Goal: Use online tool/utility: Use online tool/utility

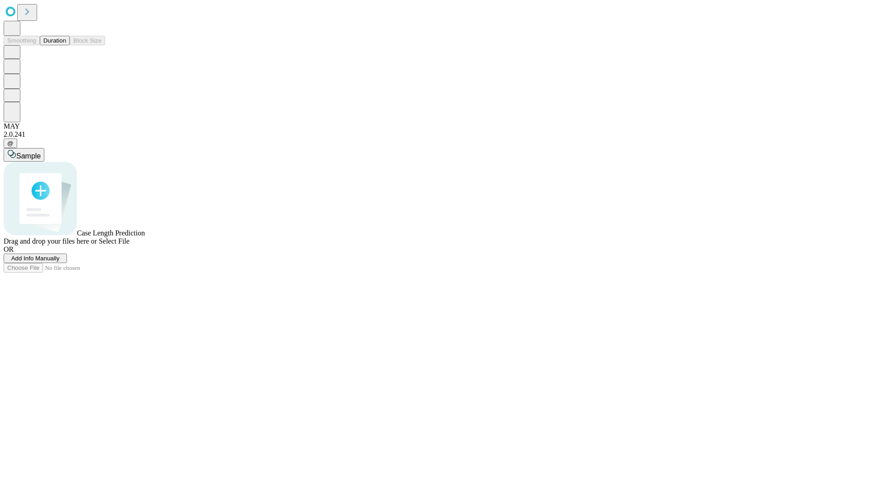
click at [60, 262] on span "Add Info Manually" at bounding box center [35, 258] width 48 height 7
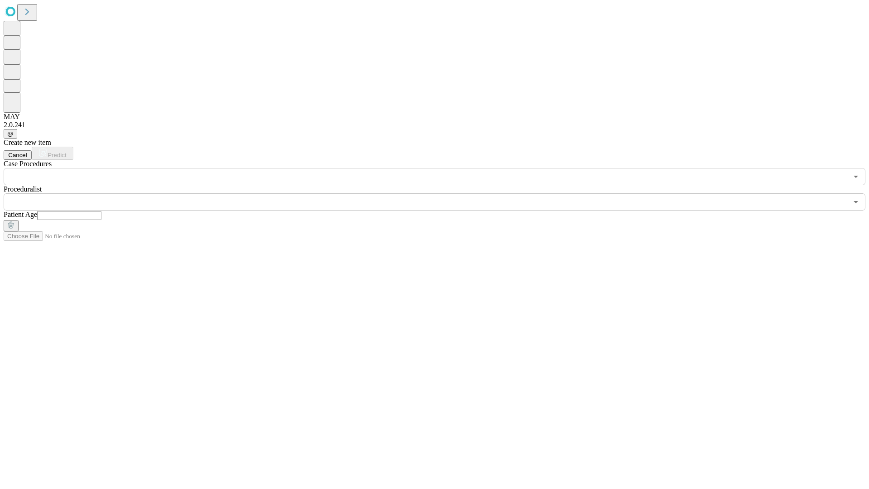
click at [101, 211] on input "text" at bounding box center [69, 215] width 64 height 9
type input "**"
click at [441, 193] on input "text" at bounding box center [426, 201] width 845 height 17
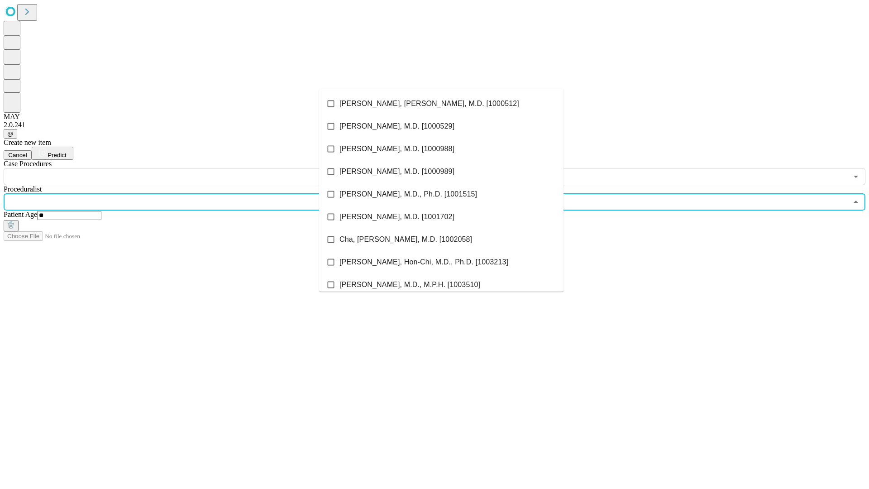
click at [442, 104] on li "[PERSON_NAME], [PERSON_NAME], M.D. [1000512]" at bounding box center [441, 103] width 245 height 23
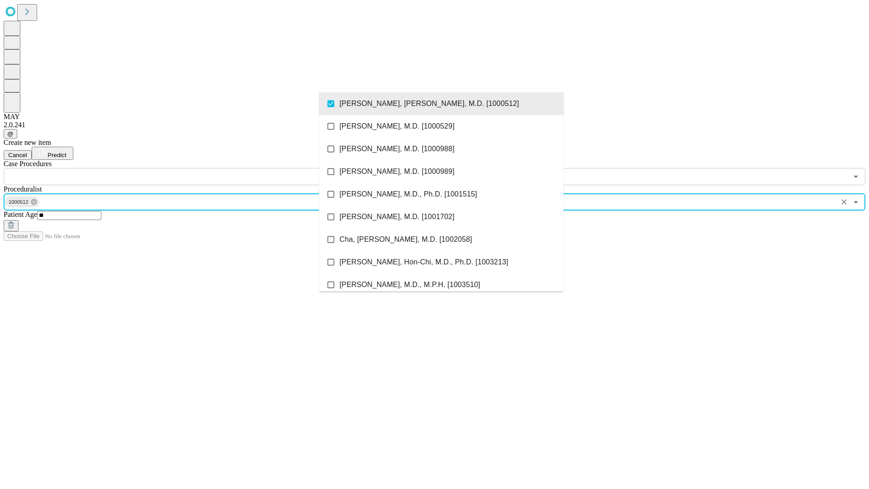
click at [190, 168] on input "text" at bounding box center [426, 176] width 845 height 17
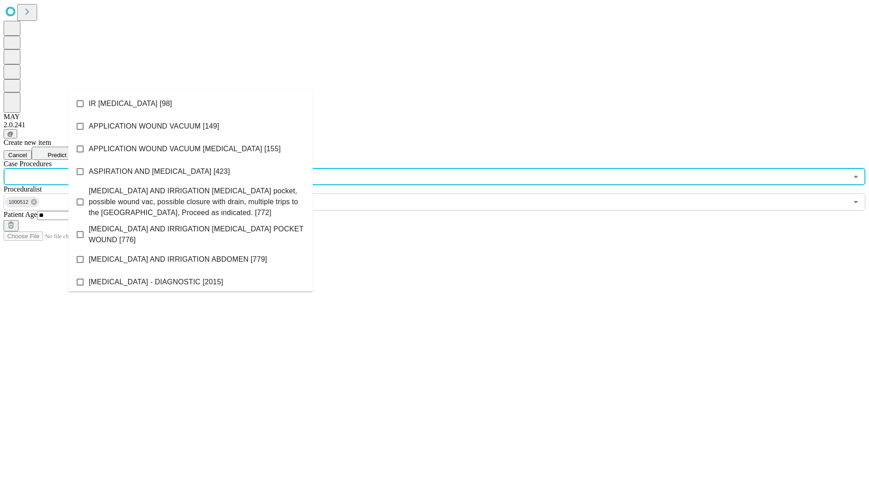
click at [191, 104] on li "IR [MEDICAL_DATA] [98]" at bounding box center [190, 103] width 245 height 23
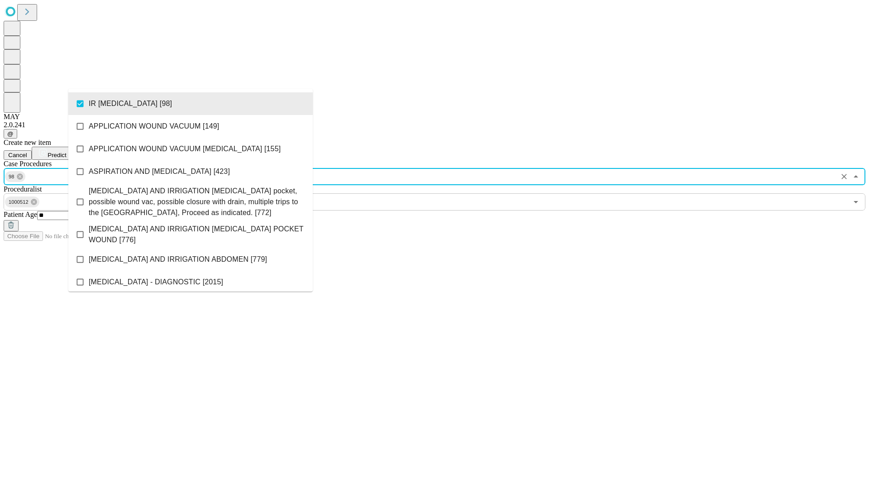
click at [66, 152] on span "Predict" at bounding box center [57, 155] width 19 height 7
